Goal: Task Accomplishment & Management: Use online tool/utility

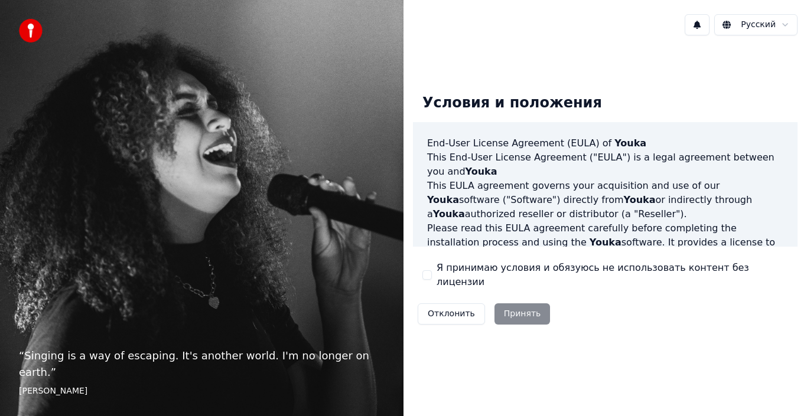
click at [514, 312] on div "Отклонить Принять" at bounding box center [484, 314] width 142 height 31
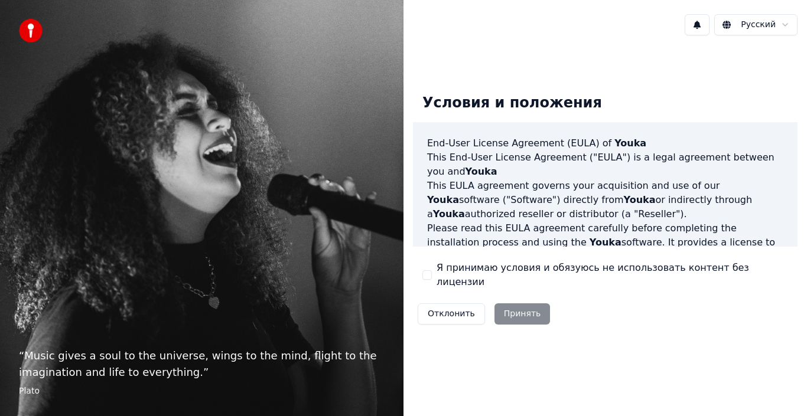
click at [428, 275] on button "Я принимаю условия и обязуюсь не использовать контент без лицензии" at bounding box center [426, 274] width 9 height 9
click at [519, 305] on button "Принять" at bounding box center [522, 314] width 56 height 21
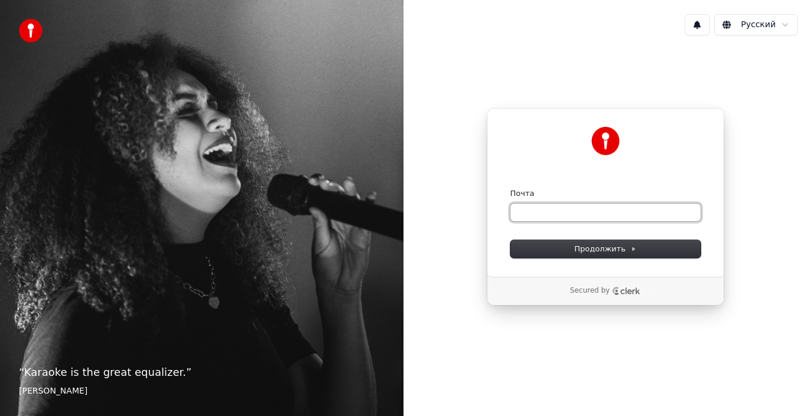
click at [546, 214] on input "Почта" at bounding box center [605, 213] width 190 height 18
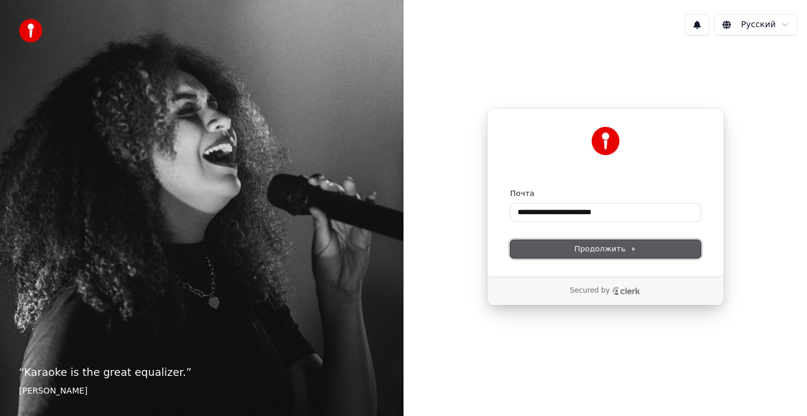
click at [627, 254] on span "Продолжить" at bounding box center [605, 249] width 62 height 11
type input "**********"
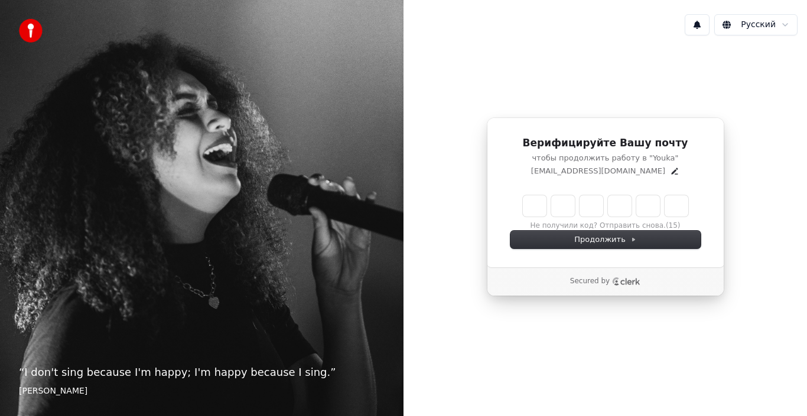
click at [532, 200] on input "Enter verification code" at bounding box center [605, 205] width 165 height 21
type input "******"
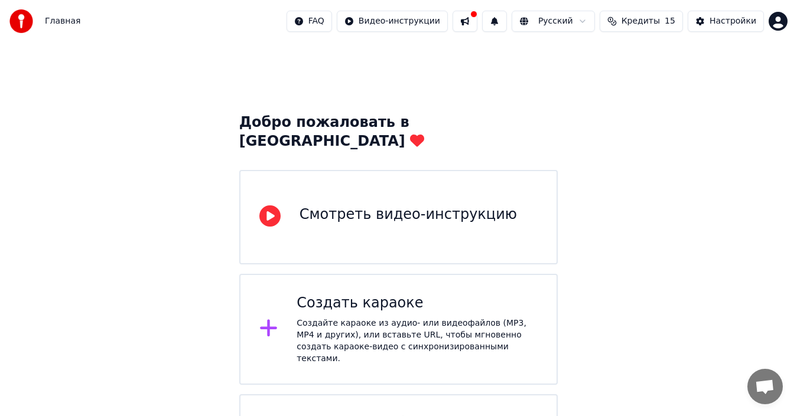
click at [386, 294] on div "Создать караоке" at bounding box center [416, 303] width 241 height 19
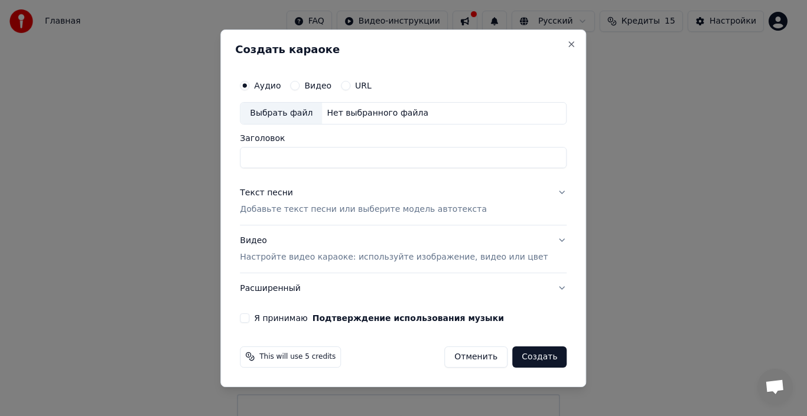
click at [283, 116] on div "Выбрать файл" at bounding box center [281, 113] width 82 height 21
click at [283, 152] on input "Заголовок" at bounding box center [403, 157] width 327 height 21
type input "*"
type input "**********"
click at [283, 194] on div "Текст песни" at bounding box center [266, 193] width 53 height 12
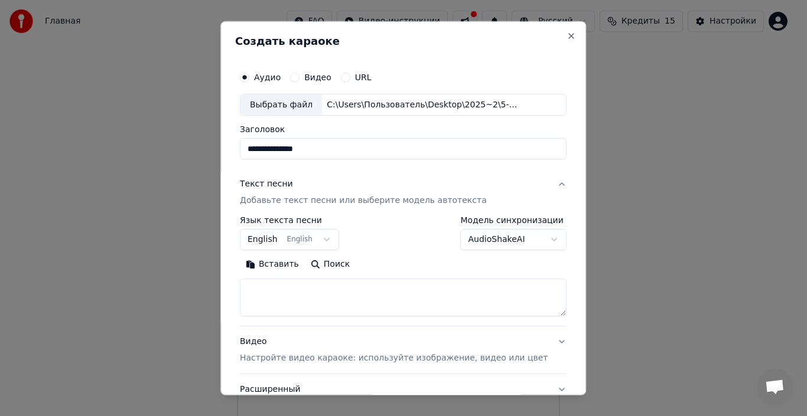
click at [286, 289] on textarea at bounding box center [403, 298] width 327 height 38
click at [331, 236] on button "English English" at bounding box center [289, 239] width 99 height 21
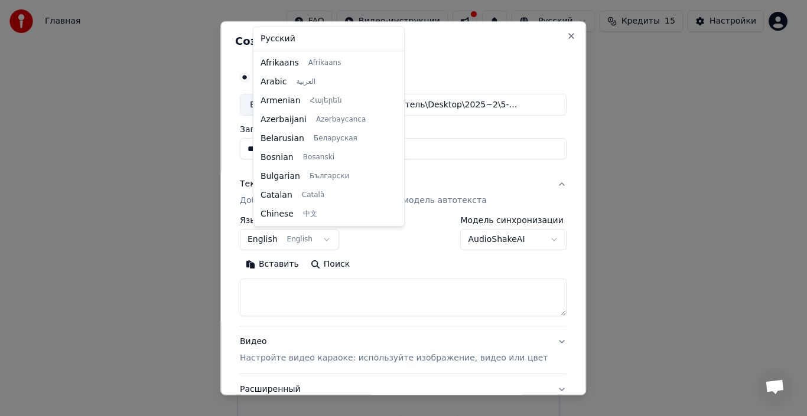
scroll to position [94, 0]
select select "**"
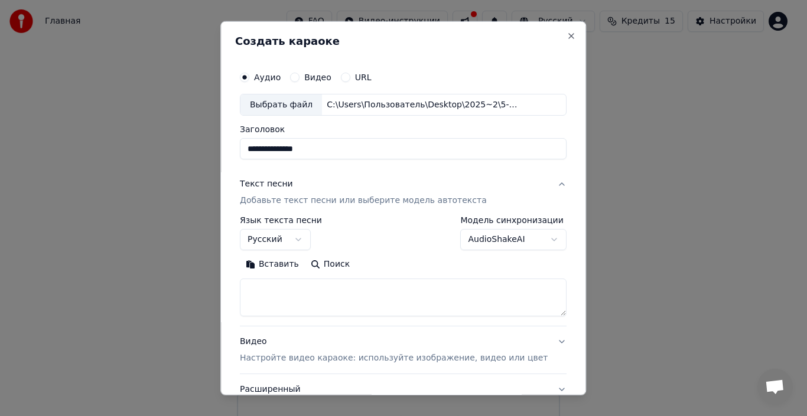
click at [533, 235] on button "AudioShakeAI" at bounding box center [514, 239] width 106 height 21
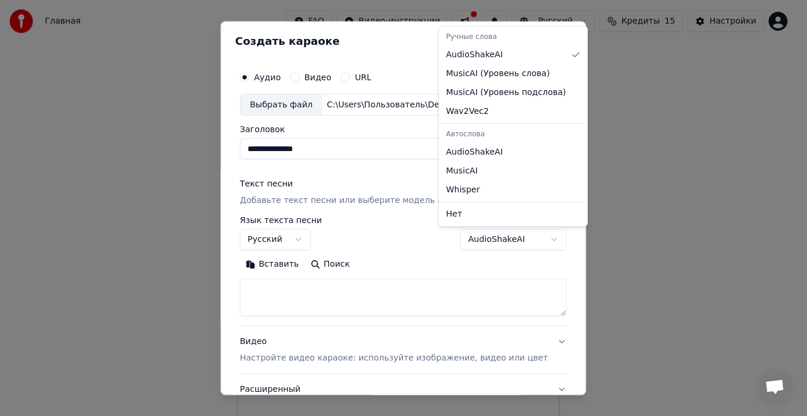
click at [533, 235] on body "**********" at bounding box center [398, 250] width 797 height 501
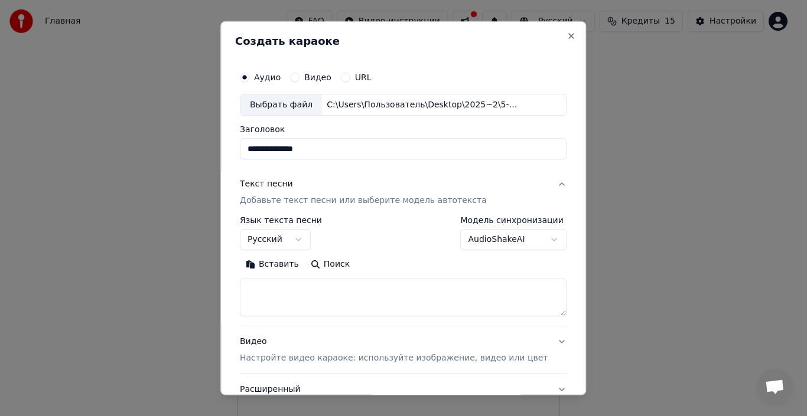
click at [271, 288] on textarea at bounding box center [403, 298] width 327 height 38
click at [278, 266] on button "Вставить" at bounding box center [272, 264] width 65 height 19
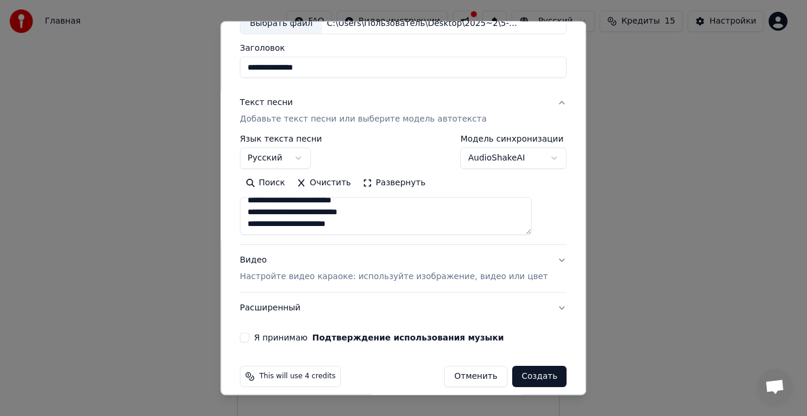
scroll to position [93, 0]
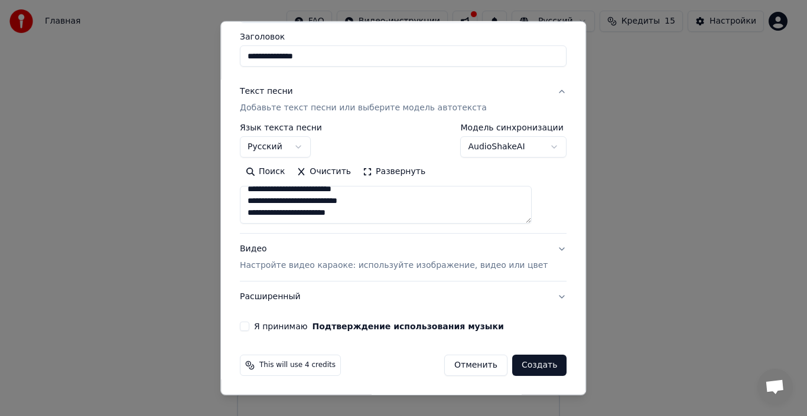
click at [537, 250] on button "Видео Настройте видео караоке: используйте изображение, видео или цвет" at bounding box center [403, 257] width 327 height 47
type textarea "**********"
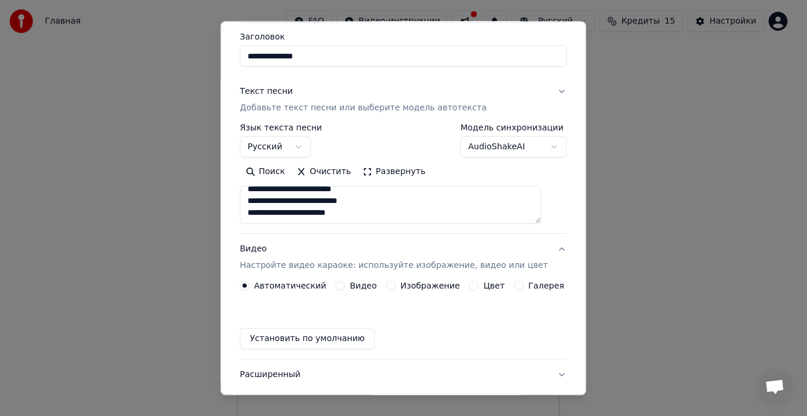
scroll to position [61, 0]
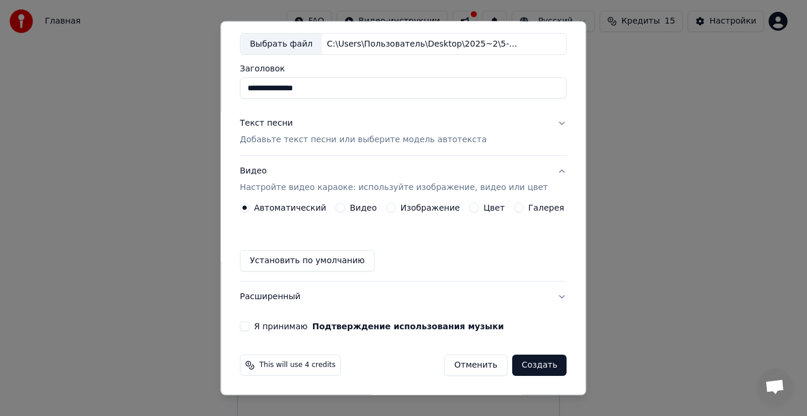
click at [390, 207] on button "Изображение" at bounding box center [390, 207] width 9 height 9
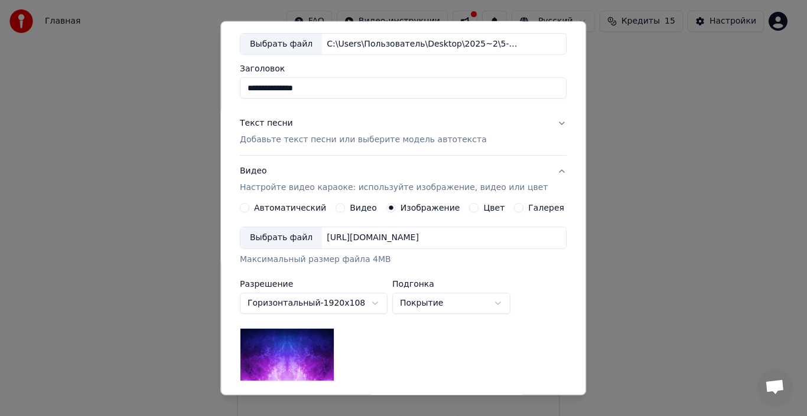
click at [290, 243] on div "Выбрать файл" at bounding box center [281, 237] width 82 height 21
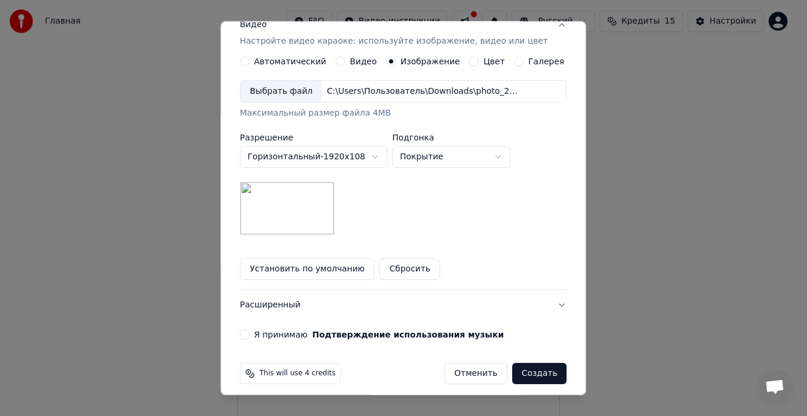
scroll to position [216, 0]
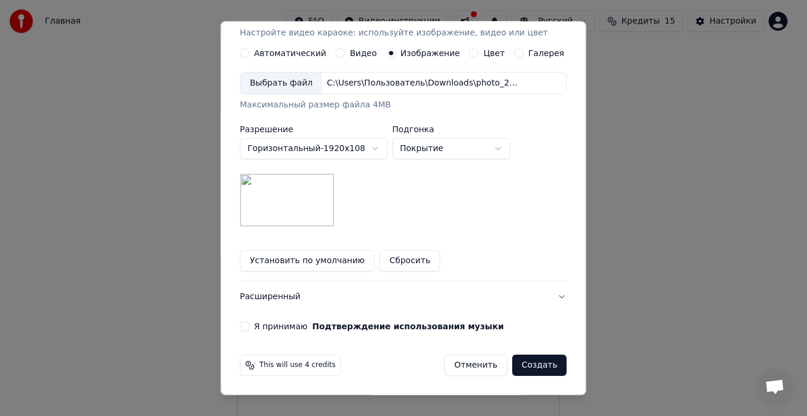
click at [249, 327] on button "Я принимаю Подтверждение использования музыки" at bounding box center [244, 326] width 9 height 9
click at [524, 363] on button "Создать" at bounding box center [539, 365] width 54 height 21
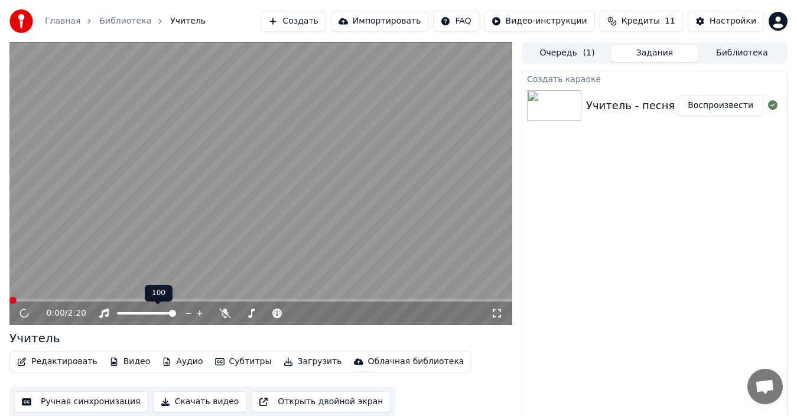
click at [143, 312] on div at bounding box center [157, 314] width 95 height 12
click at [141, 314] on span at bounding box center [146, 313] width 59 height 2
click at [157, 312] on span at bounding box center [146, 313] width 59 height 2
click at [240, 298] on video at bounding box center [260, 184] width 503 height 283
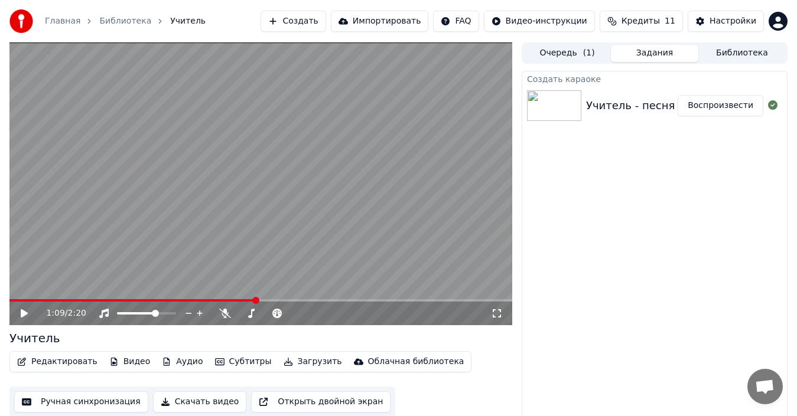
click at [256, 299] on span at bounding box center [260, 300] width 503 height 2
click at [175, 298] on video at bounding box center [260, 184] width 503 height 283
click at [22, 309] on icon at bounding box center [32, 313] width 27 height 9
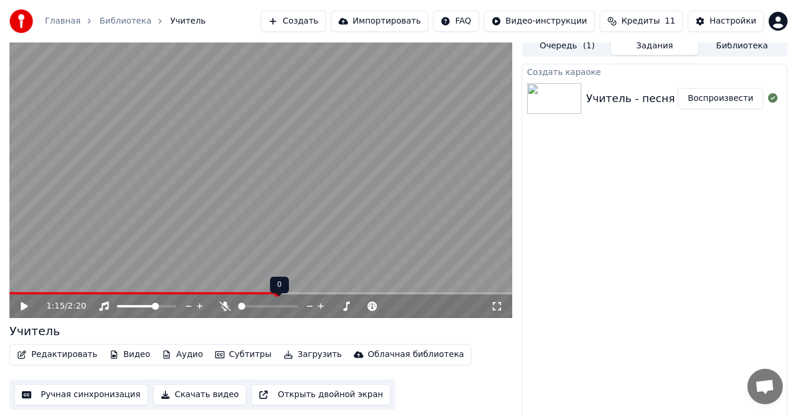
scroll to position [8, 0]
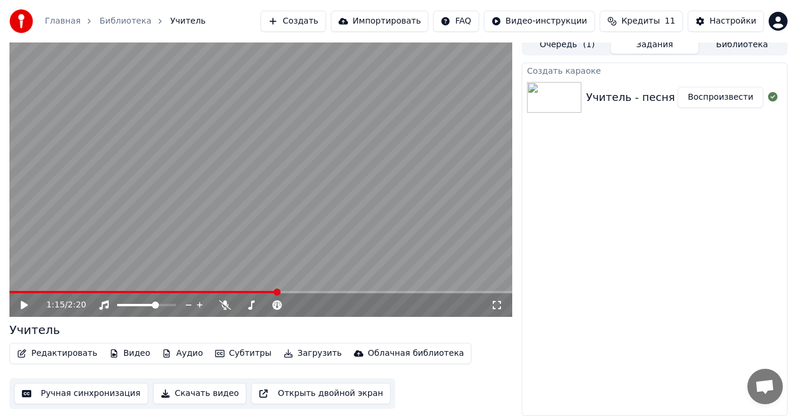
click at [193, 397] on button "Скачать видео" at bounding box center [200, 393] width 94 height 21
